Goal: Task Accomplishment & Management: Manage account settings

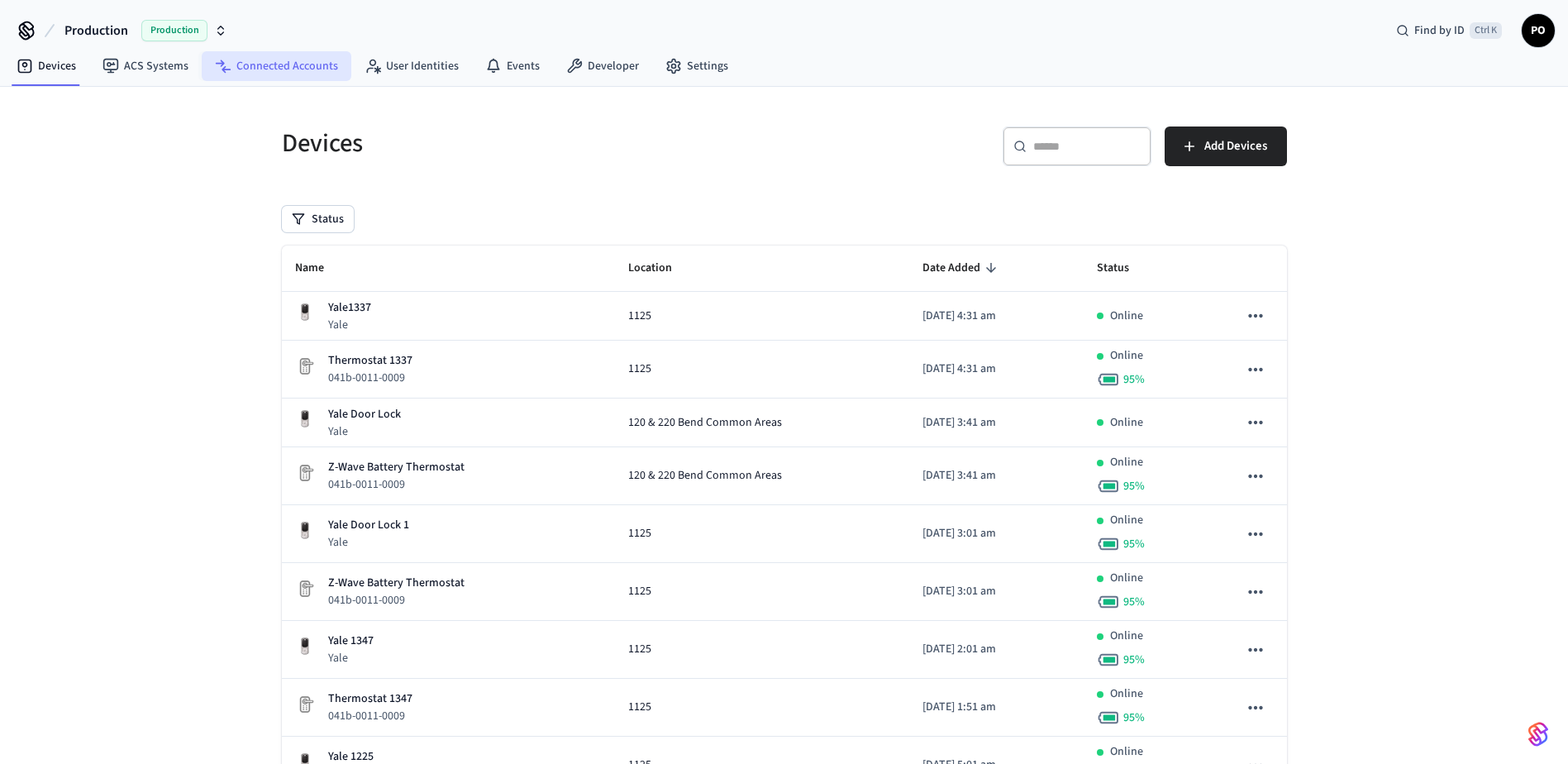
click at [281, 60] on link "Connected Accounts" at bounding box center [276, 66] width 150 height 29
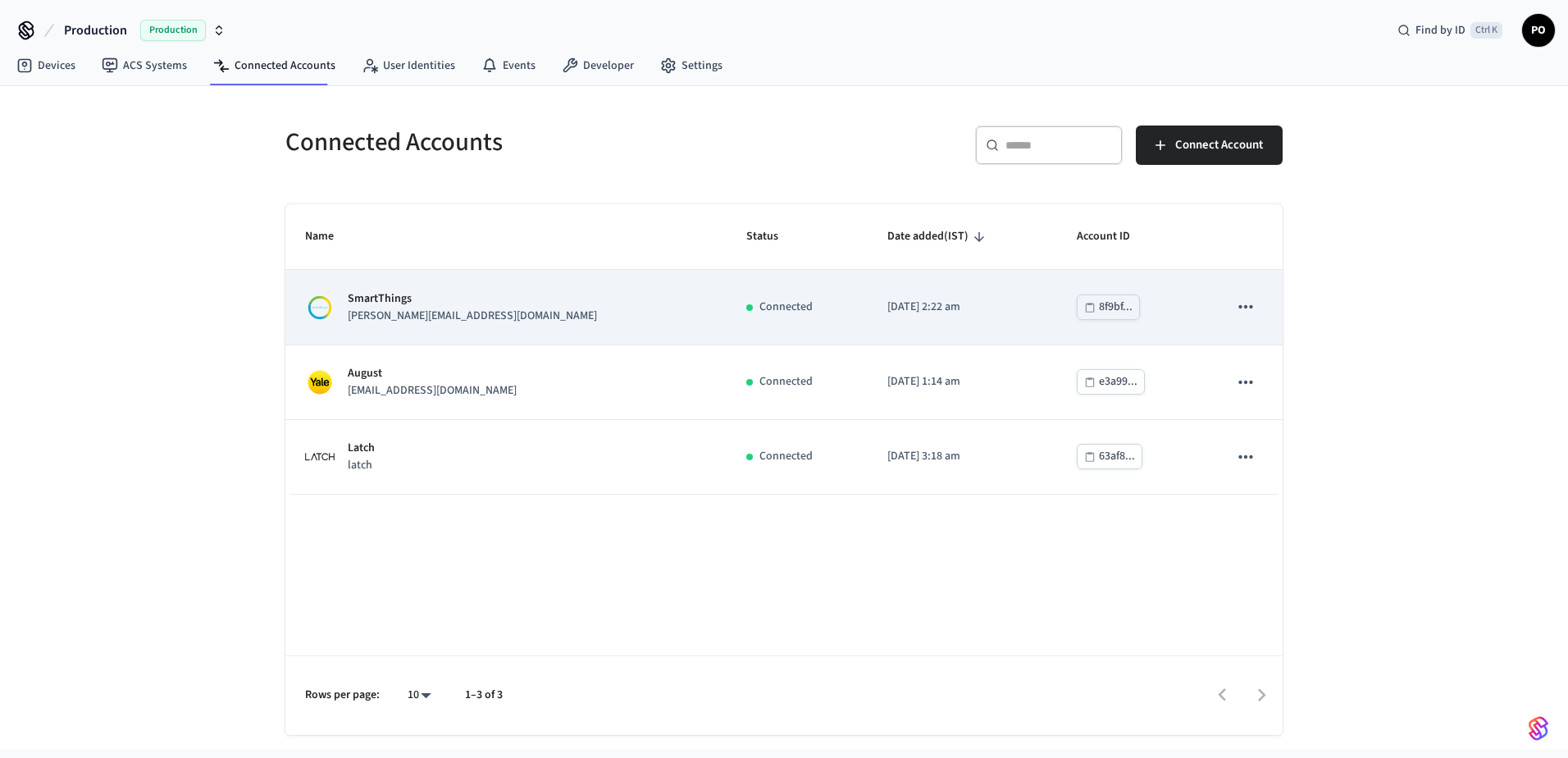
click at [604, 334] on td "SmartThings [PERSON_NAME][EMAIL_ADDRESS][DOMAIN_NAME]" at bounding box center [505, 307] width 441 height 75
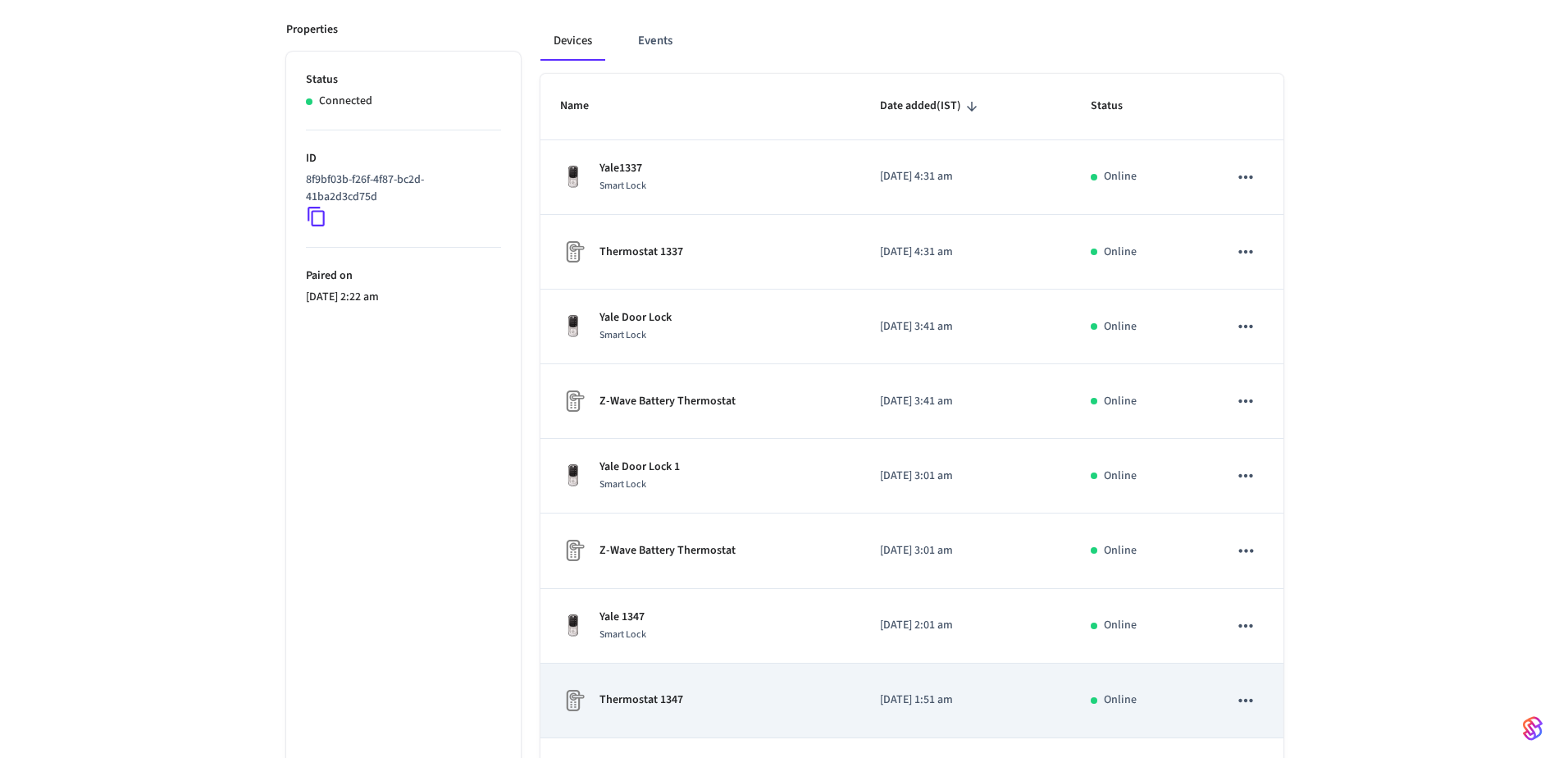
scroll to position [442, 0]
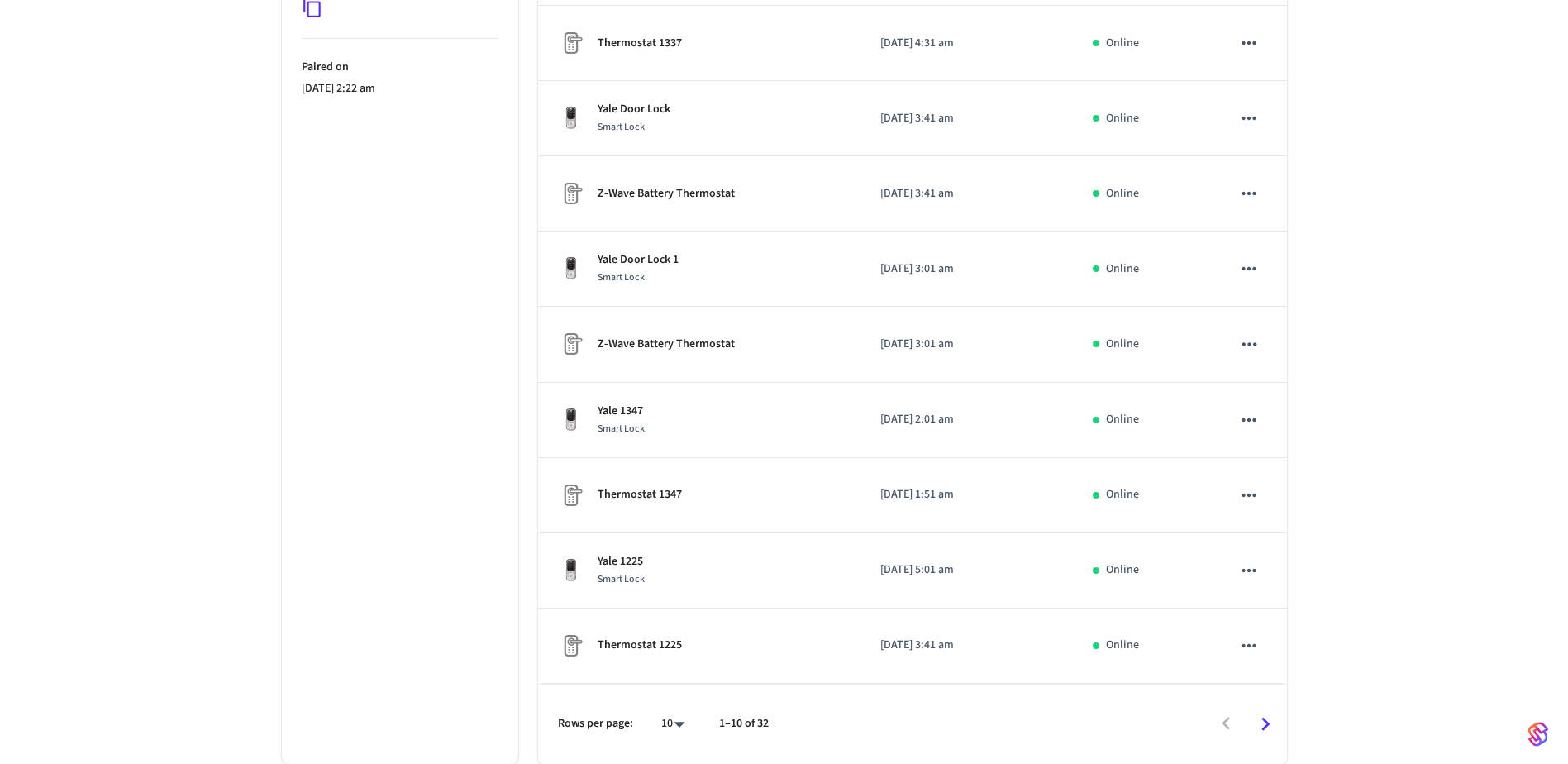
click at [680, 727] on body "Production Production Find by ID Ctrl K PO Devices ACS Systems Connected Accoun…" at bounding box center [784, 159] width 1568 height 1209
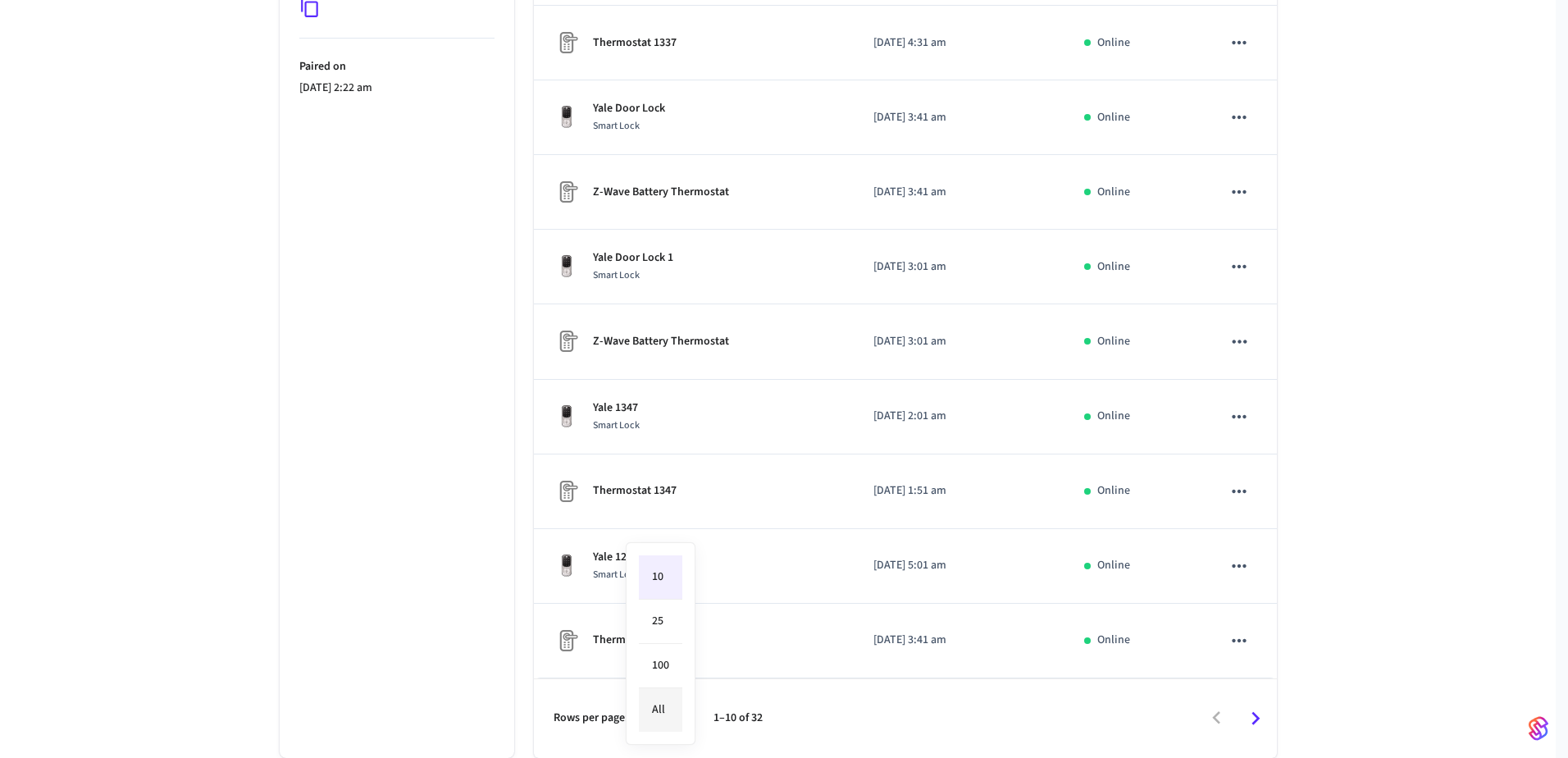
click at [668, 716] on li "All" at bounding box center [660, 710] width 44 height 44
type input "**"
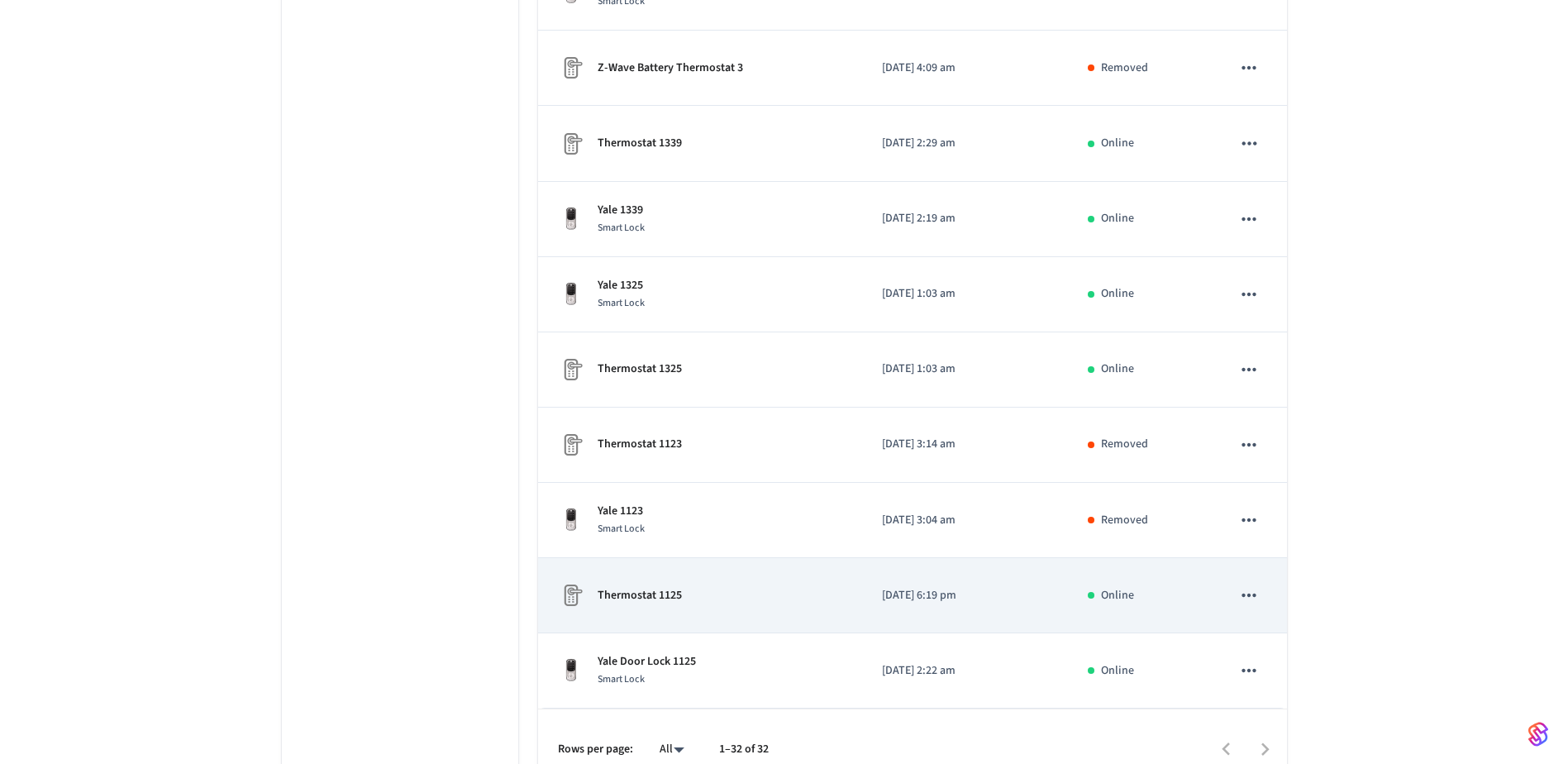
scroll to position [2103, 0]
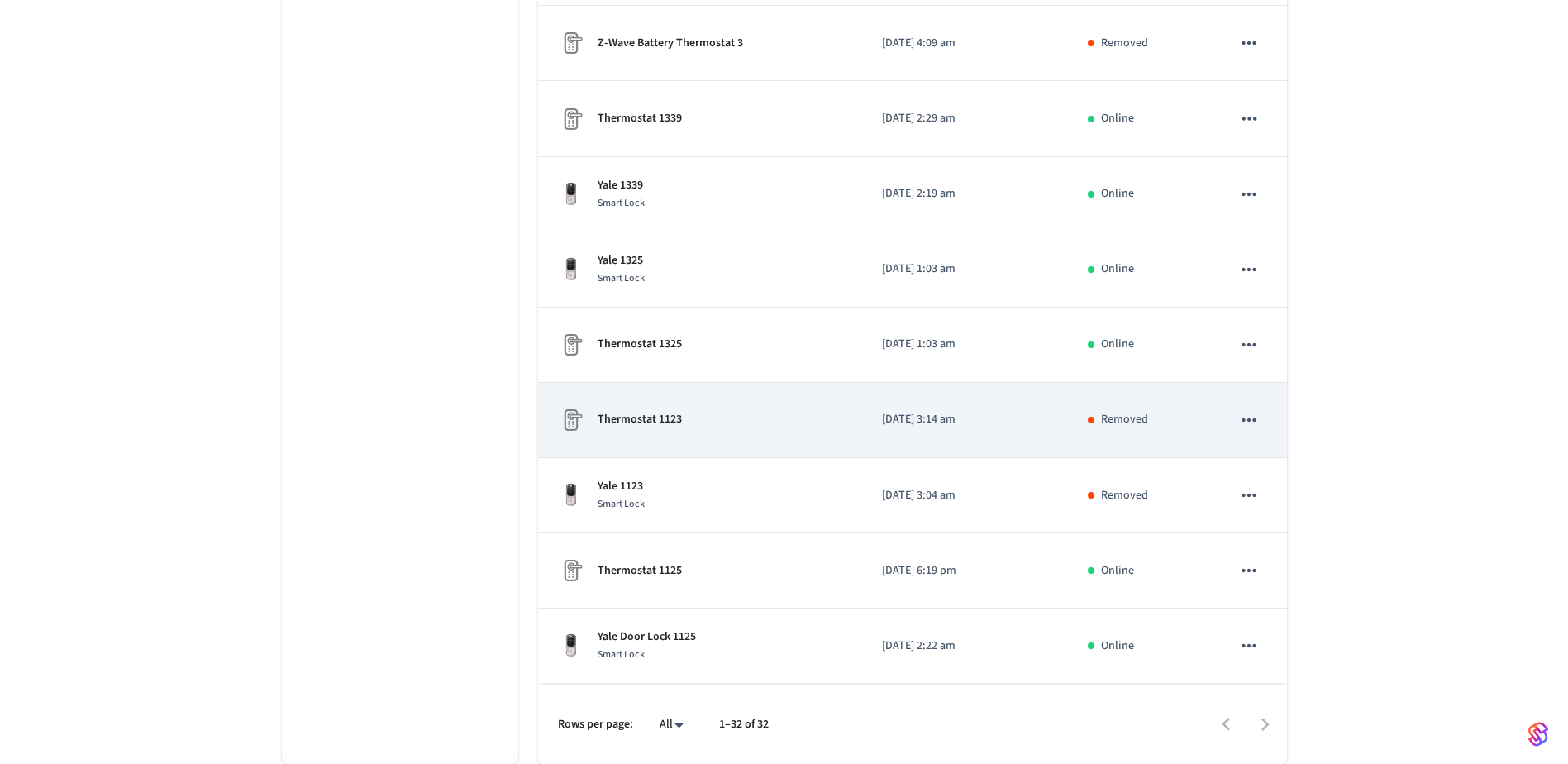
click at [793, 436] on td "Thermostat 1123" at bounding box center [700, 421] width 324 height 75
click at [610, 412] on p "Thermostat 1123" at bounding box center [640, 420] width 84 height 17
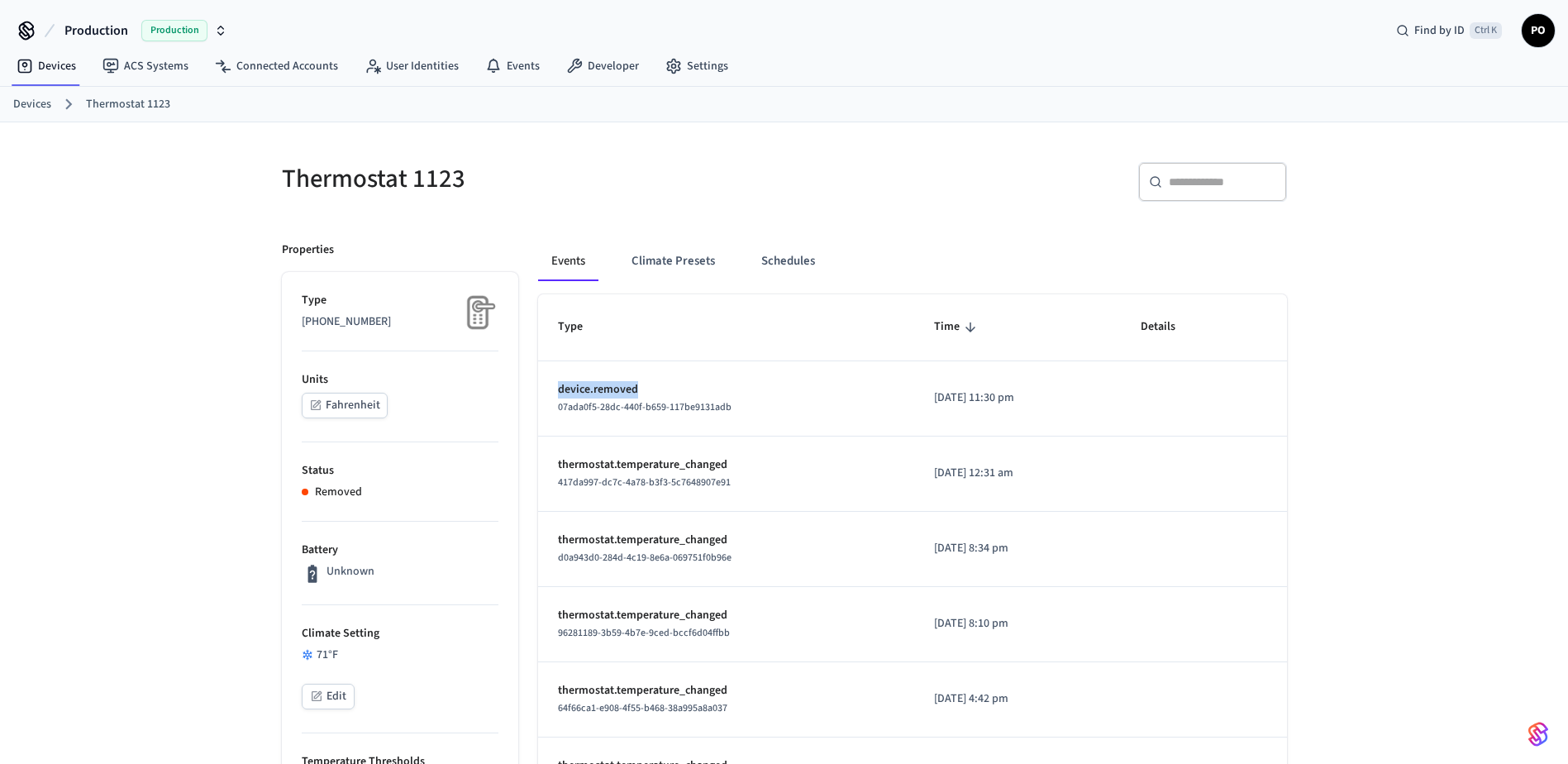
drag, startPoint x: 556, startPoint y: 388, endPoint x: 660, endPoint y: 397, distance: 104.4
click at [660, 397] on td "device.removed 07ada0f5-28dc-440f-b659-117be9131adb" at bounding box center [726, 399] width 377 height 75
click at [583, 72] on link "Developer" at bounding box center [602, 66] width 99 height 29
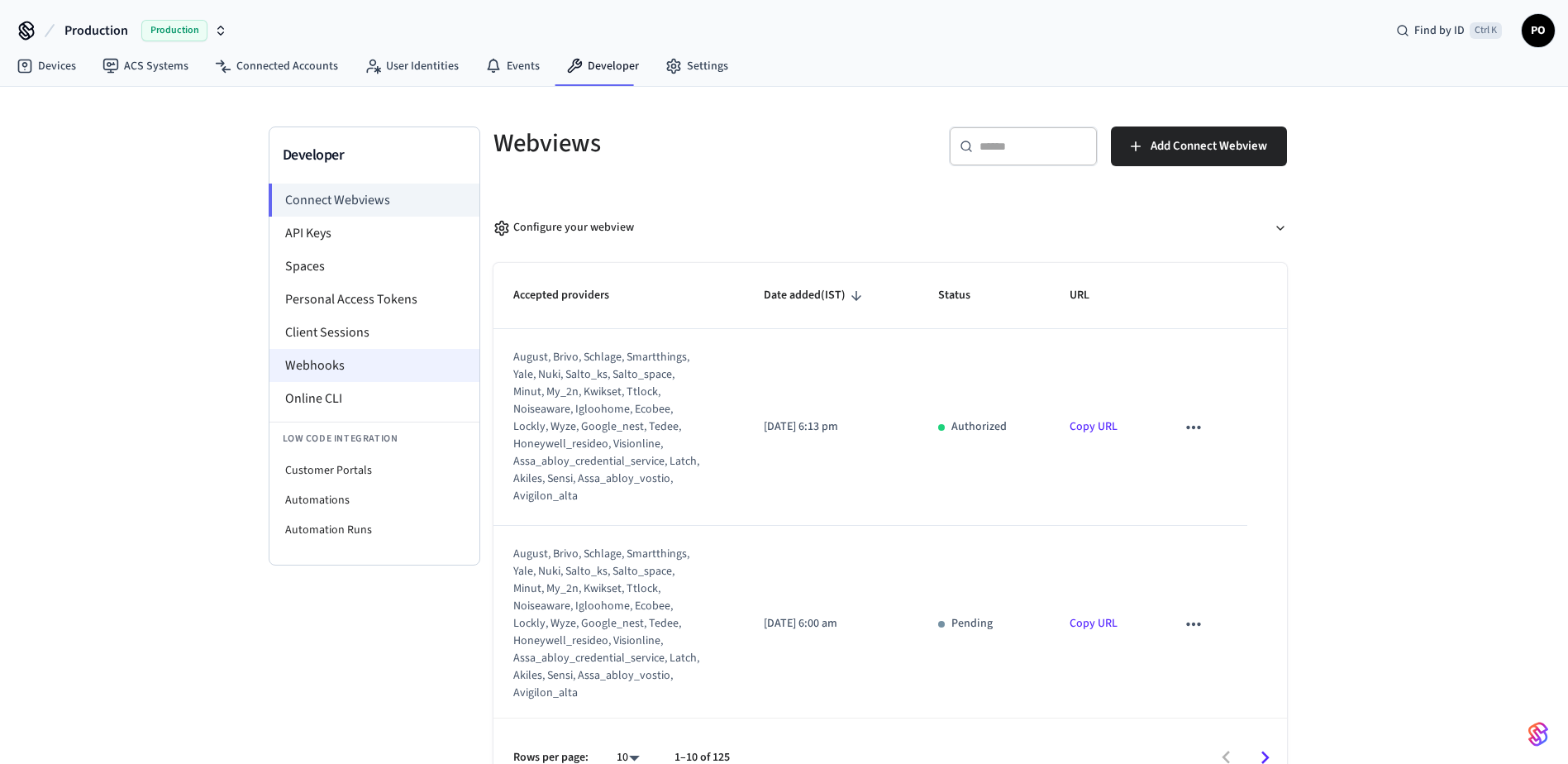
click at [386, 373] on li "Webhooks" at bounding box center [375, 365] width 210 height 33
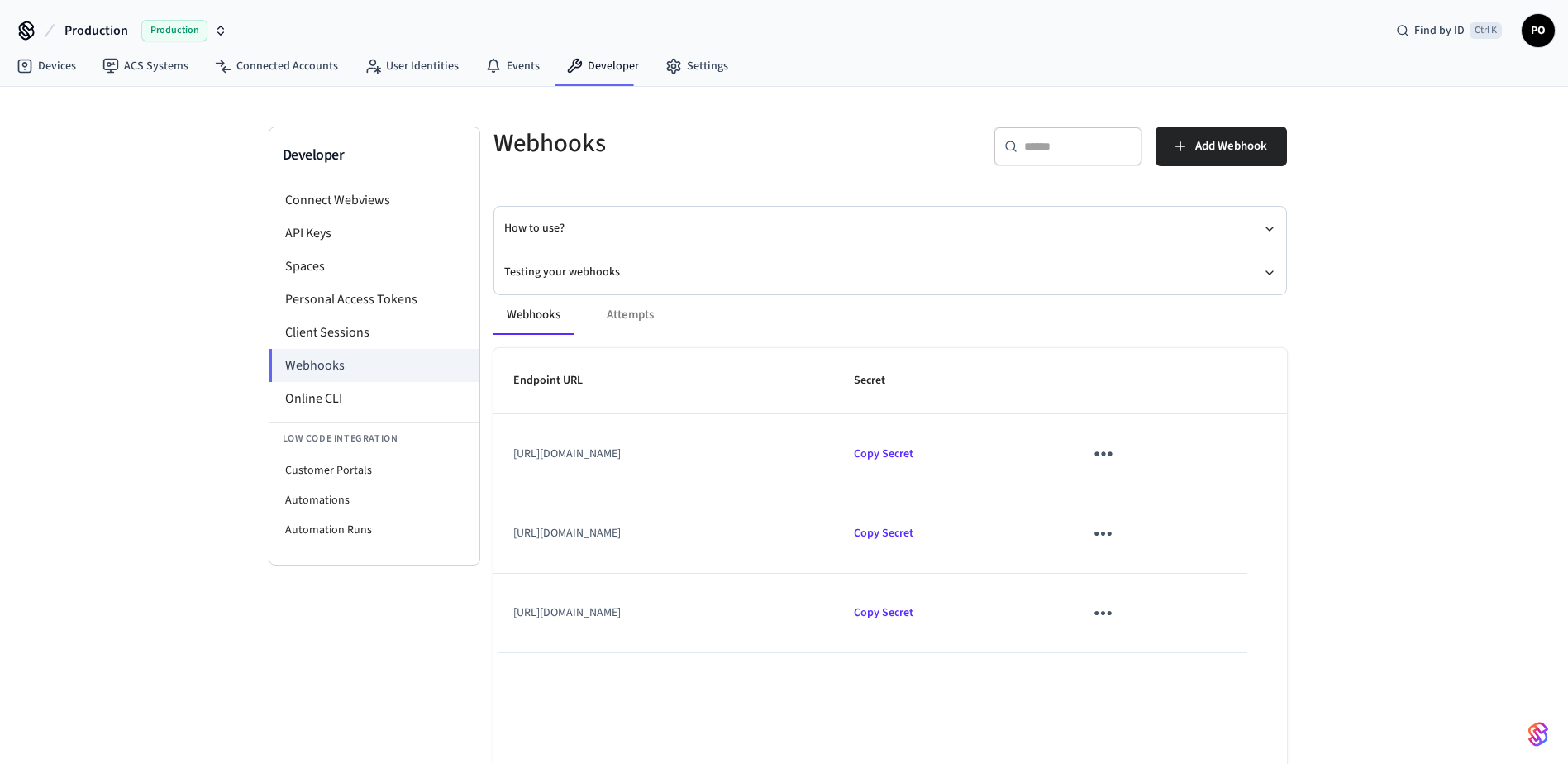
click at [834, 624] on td "https://prod-hellohealthy-api.azurewebsites.net/api/v3.0/Seam/webhook_events" at bounding box center [665, 613] width 342 height 79
click at [834, 612] on td "https://prod-hellohealthy-api.azurewebsites.net/api/v3.0/Seam/webhook_events" at bounding box center [665, 613] width 342 height 79
click at [1116, 617] on icon "sticky table" at bounding box center [1103, 613] width 26 height 26
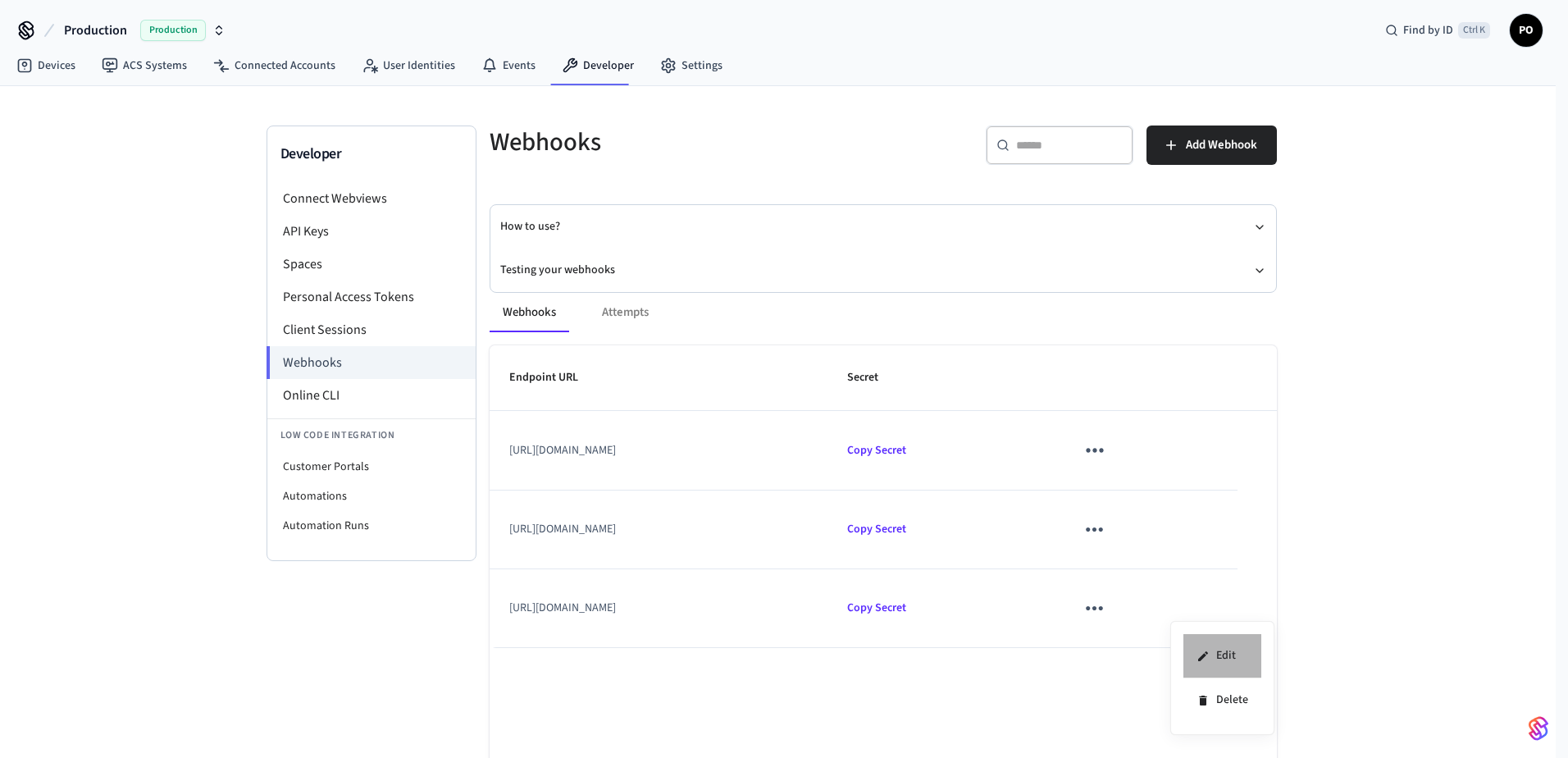
click at [1208, 650] on icon at bounding box center [1203, 656] width 13 height 13
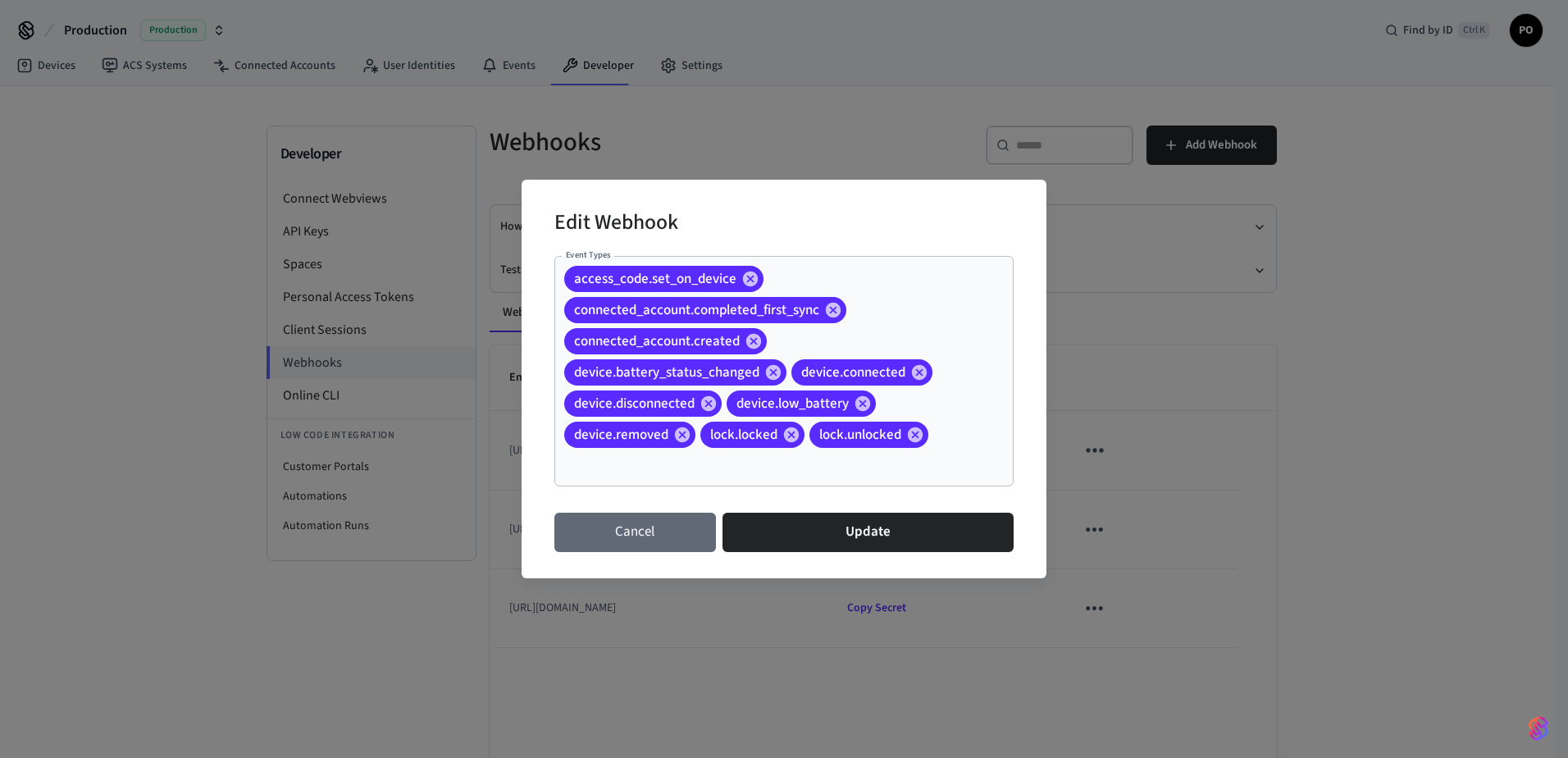
click at [556, 546] on button "Cancel" at bounding box center [635, 532] width 161 height 39
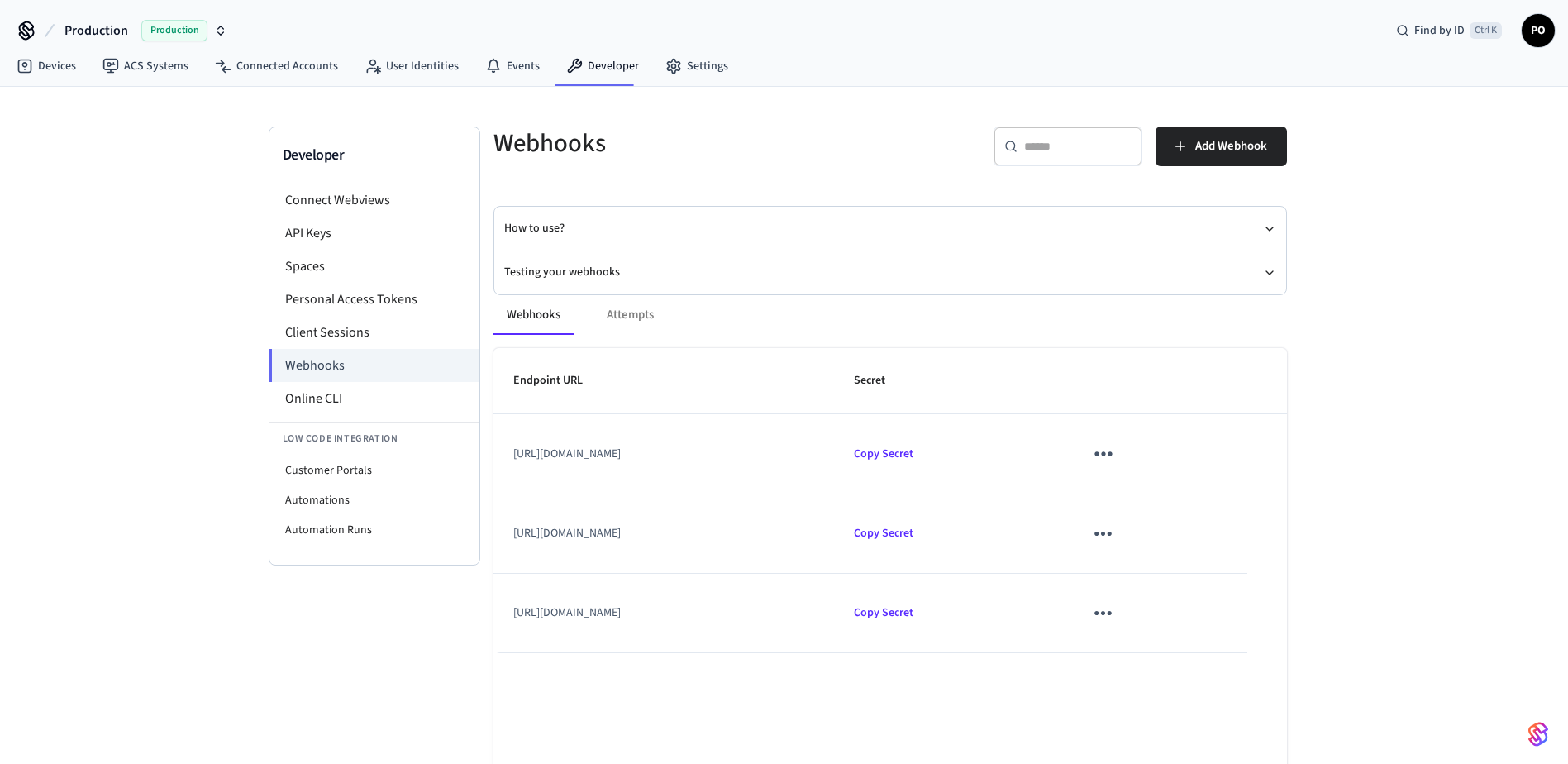
click at [427, 685] on div "Developer Connect Webviews API Keys Spaces Personal Access Tokens Client Sessio…" at bounding box center [375, 468] width 212 height 684
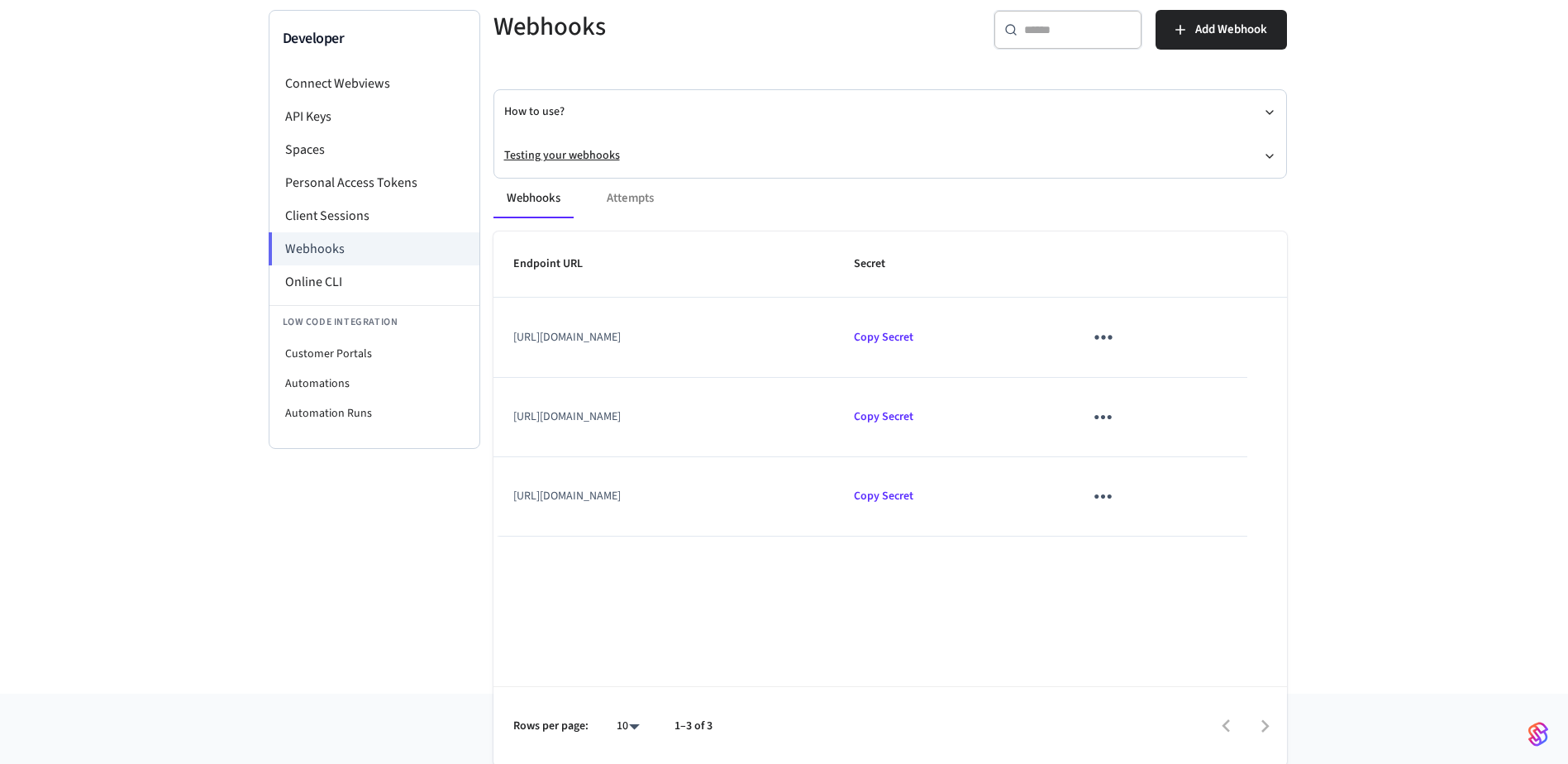
scroll to position [119, 0]
click at [777, 668] on div "Endpoint URL Secret https://prod-hellohealthy-api.azurewebsites.net/api/v3.0/Se…" at bounding box center [890, 496] width 793 height 535
